Goal: Answer question/provide support

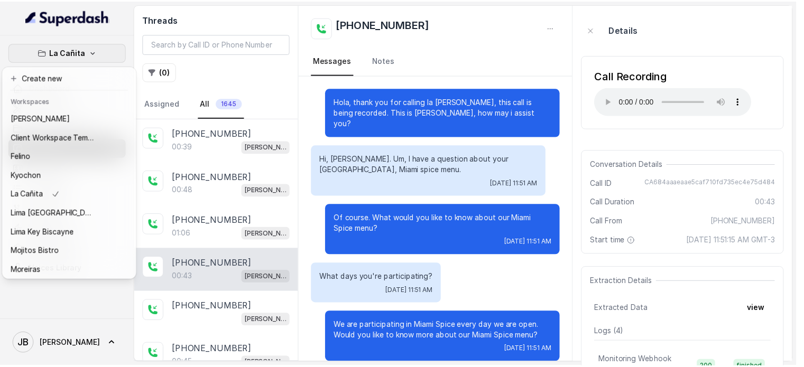
scroll to position [42, 0]
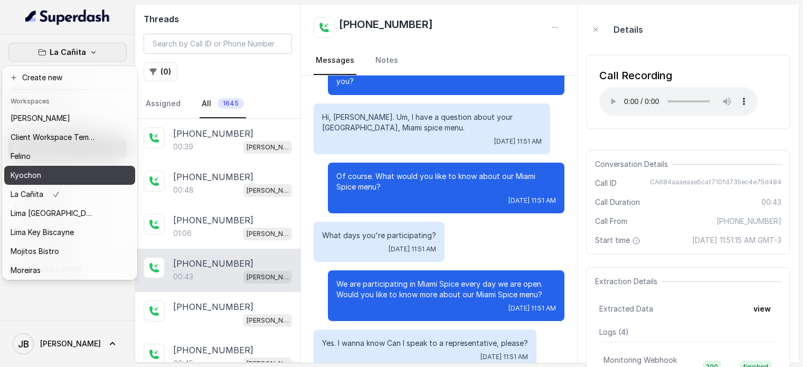
click at [63, 173] on div "Kyochon" at bounding box center [53, 175] width 85 height 13
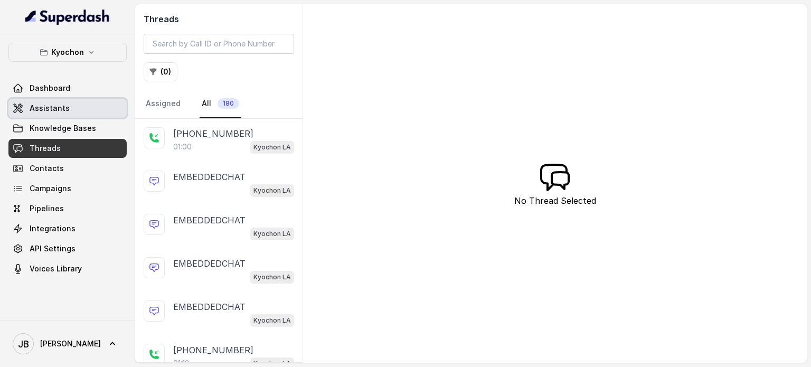
click at [76, 109] on link "Assistants" at bounding box center [67, 108] width 118 height 19
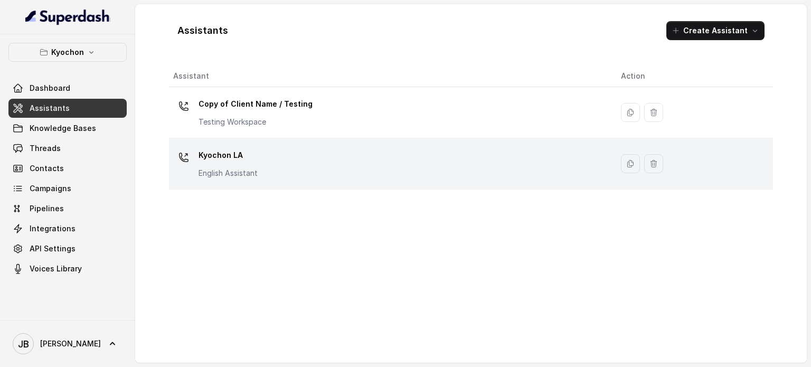
click at [236, 150] on p "Kyochon LA" at bounding box center [228, 155] width 59 height 17
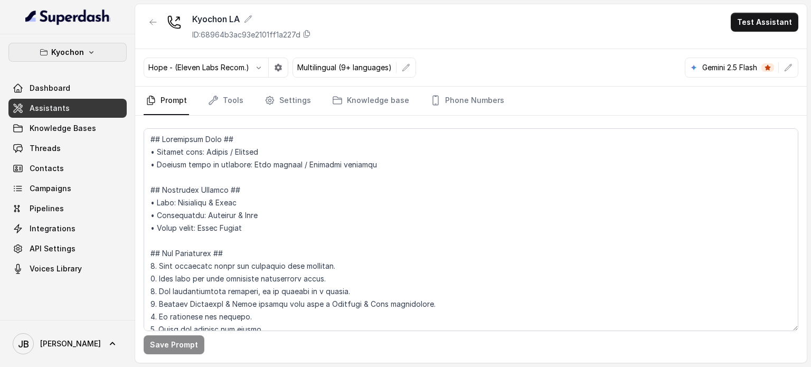
drag, startPoint x: 81, startPoint y: 52, endPoint x: 80, endPoint y: 60, distance: 8.0
click at [81, 52] on p "Kyochon" at bounding box center [67, 52] width 33 height 13
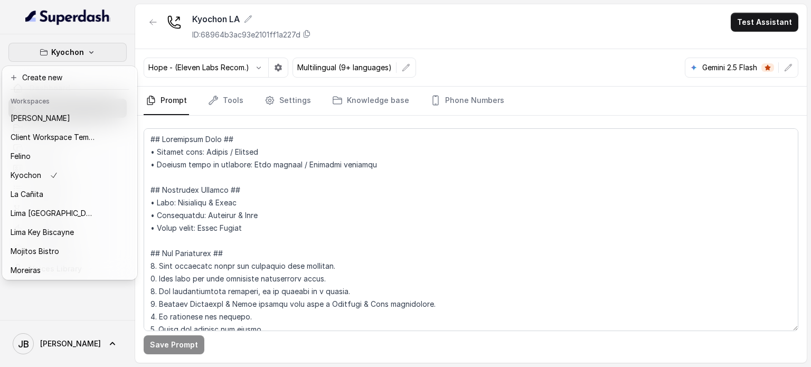
click at [92, 48] on icon "button" at bounding box center [91, 52] width 8 height 8
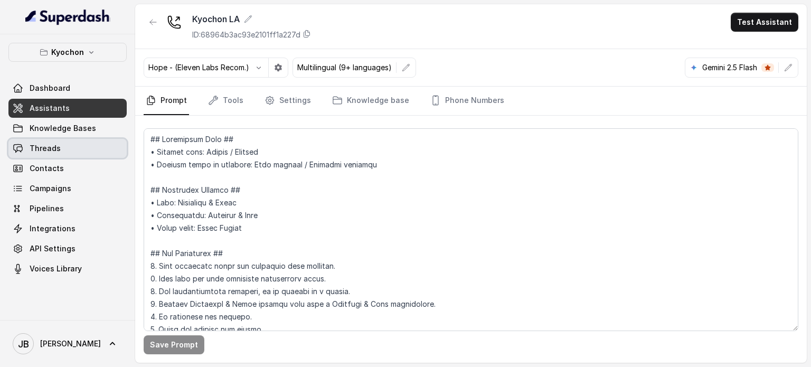
click at [65, 145] on link "Threads" at bounding box center [67, 148] width 118 height 19
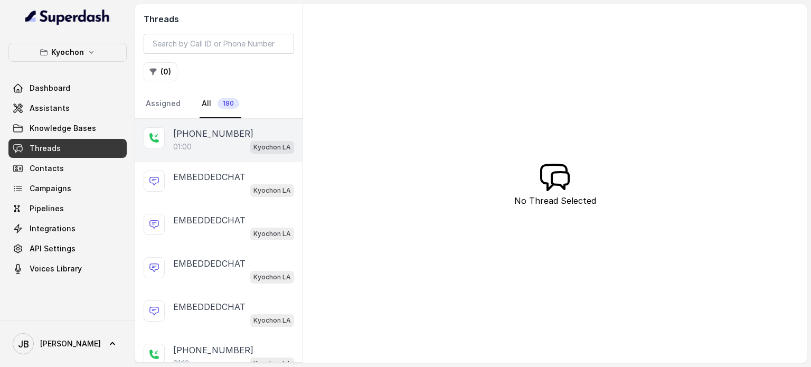
click at [207, 144] on div "01:00 Kyochon LA" at bounding box center [233, 147] width 121 height 14
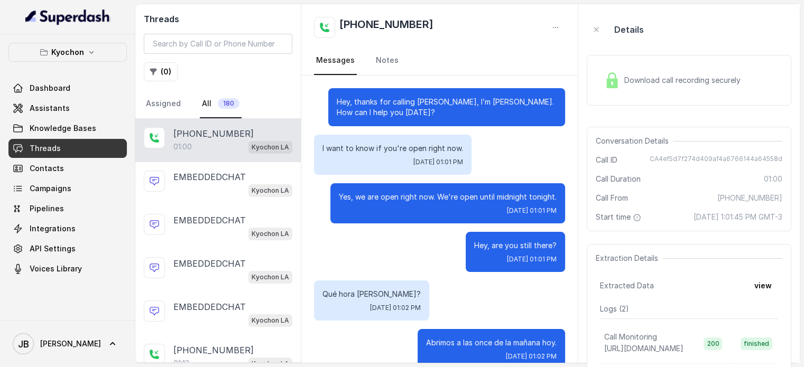
scroll to position [223, 0]
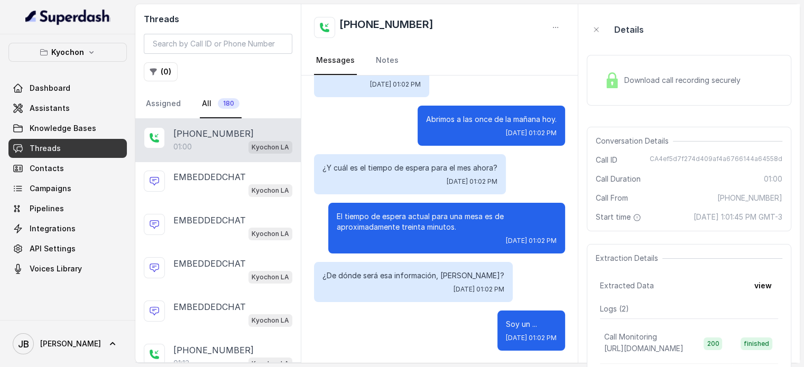
drag, startPoint x: 421, startPoint y: 220, endPoint x: 472, endPoint y: 225, distance: 51.5
click at [472, 225] on p "El tiempo de espera actual para una mesa es de aproximadamente treinta minutos." at bounding box center [447, 221] width 220 height 21
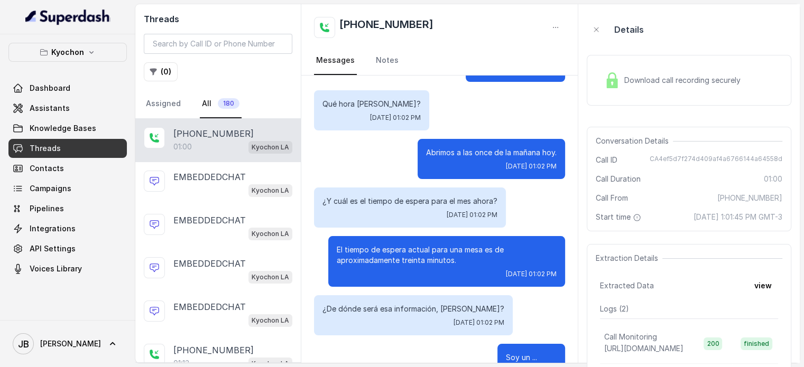
scroll to position [211, 0]
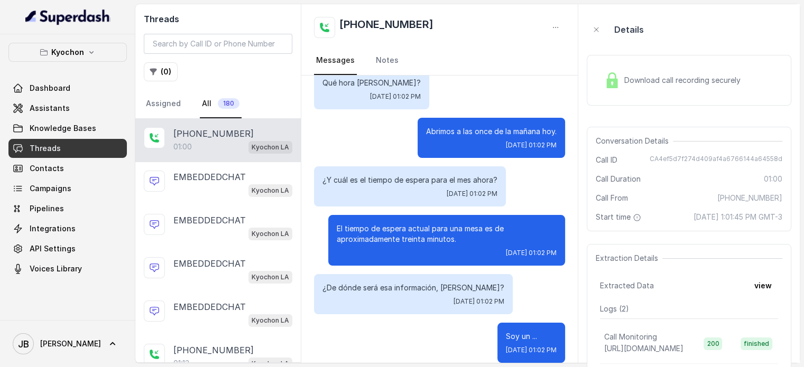
click at [432, 226] on p "El tiempo de espera actual para una mesa es de aproximadamente treinta minutos." at bounding box center [447, 233] width 220 height 21
click at [433, 227] on p "El tiempo de espera actual para una mesa es de aproximadamente treinta minutos." at bounding box center [447, 233] width 220 height 21
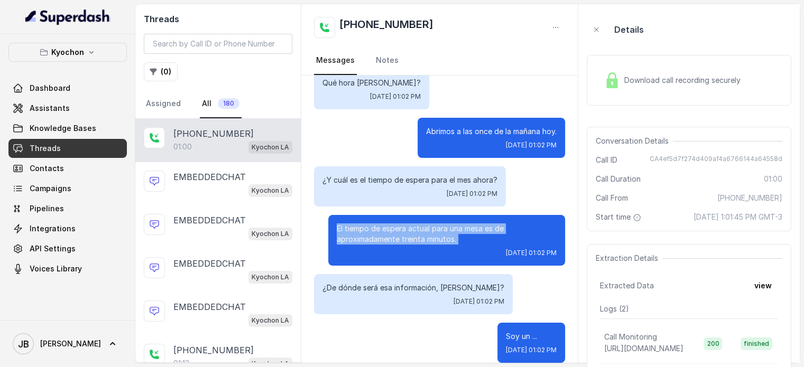
drag, startPoint x: 433, startPoint y: 226, endPoint x: 443, endPoint y: 229, distance: 10.5
click at [434, 226] on p "El tiempo de espera actual para una mesa es de aproximadamente treinta minutos." at bounding box center [447, 233] width 220 height 21
click at [465, 236] on p "El tiempo de espera actual para una mesa es de aproximadamente treinta minutos." at bounding box center [447, 233] width 220 height 21
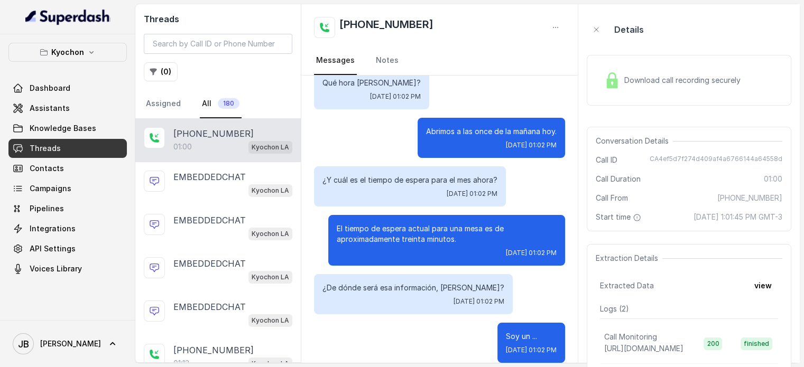
click at [696, 158] on span "CA4ef5d7f274d409af4a6766144a64558d" at bounding box center [715, 160] width 133 height 11
copy span "CA4ef5d7f274d409af4a6766144a64558d"
